Goal: Information Seeking & Learning: Learn about a topic

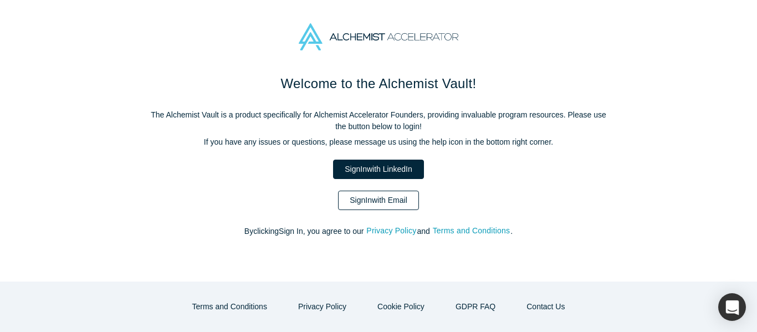
click at [380, 196] on link "Sign In with Email" at bounding box center [378, 200] width 81 height 19
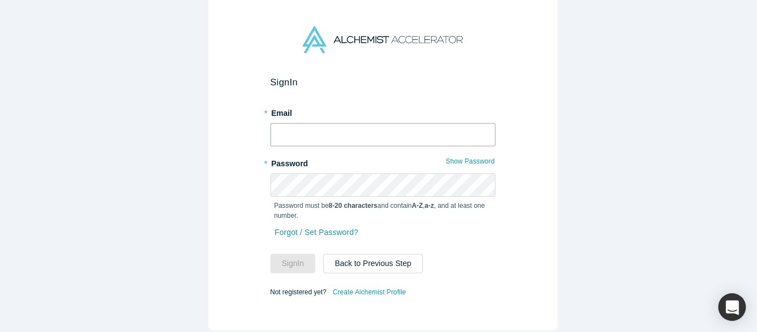
click at [350, 134] on input "text" at bounding box center [383, 134] width 225 height 23
click at [337, 131] on input "text" at bounding box center [383, 134] width 225 height 23
type input "[EMAIL_ADDRESS][DOMAIN_NAME]"
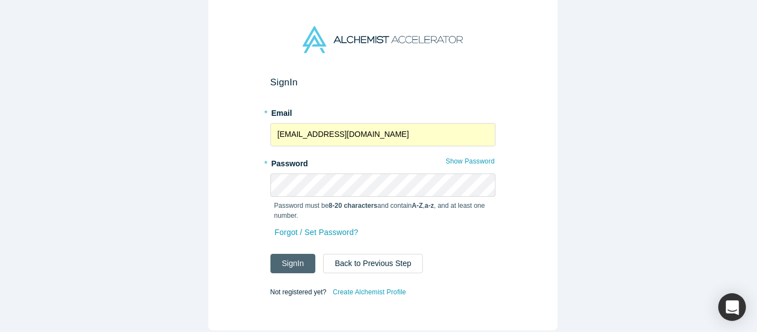
click at [295, 259] on button "Sign In" at bounding box center [293, 263] width 45 height 19
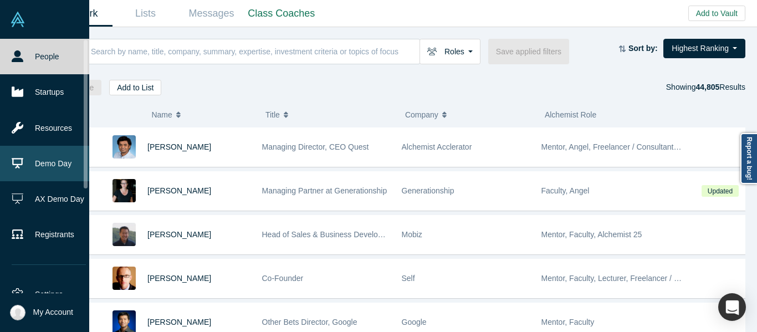
click at [27, 158] on link "Demo Day" at bounding box center [49, 163] width 98 height 35
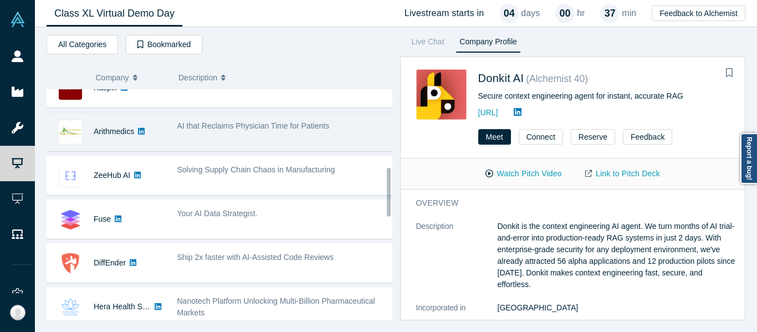
scroll to position [388, 0]
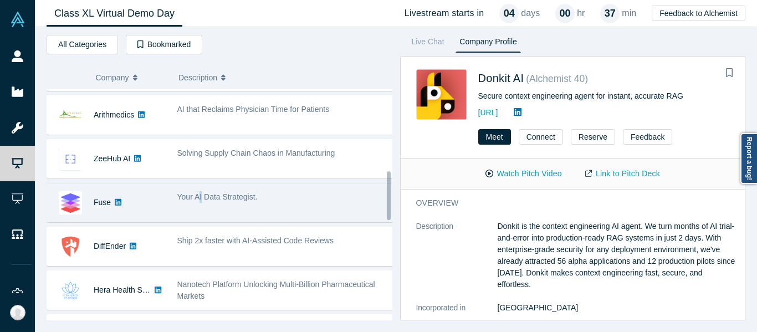
click at [201, 210] on div "Your AI Data Strategist." at bounding box center [285, 202] width 229 height 35
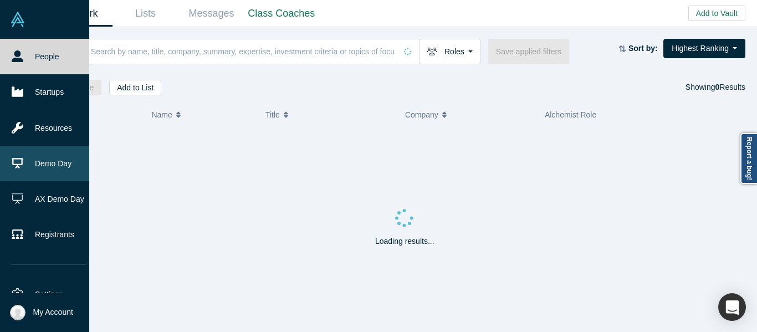
click at [42, 164] on link "Demo Day" at bounding box center [49, 163] width 98 height 35
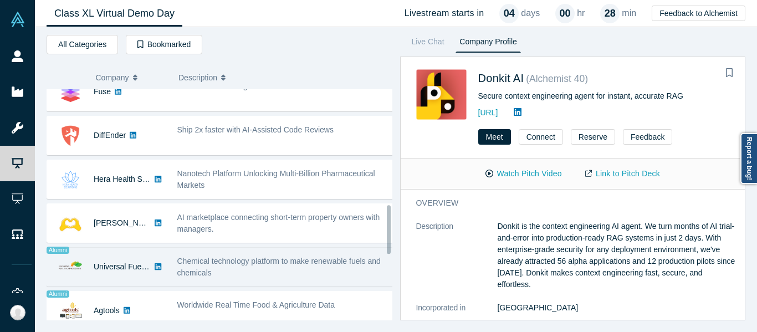
scroll to position [554, 0]
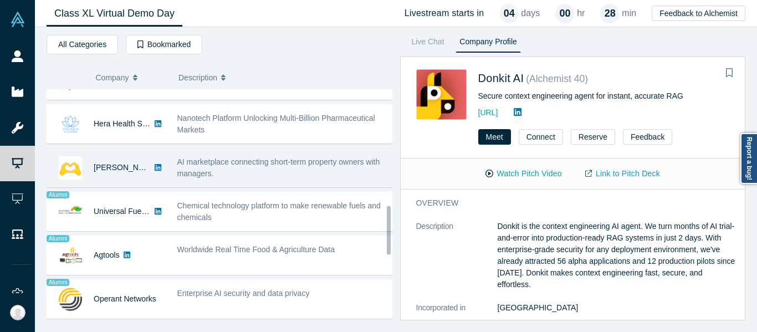
drag, startPoint x: 215, startPoint y: 172, endPoint x: 214, endPoint y: 179, distance: 6.1
click at [214, 173] on div "AI marketplace connecting short-term property owners with managers." at bounding box center [285, 167] width 217 height 23
